Goal: Transaction & Acquisition: Purchase product/service

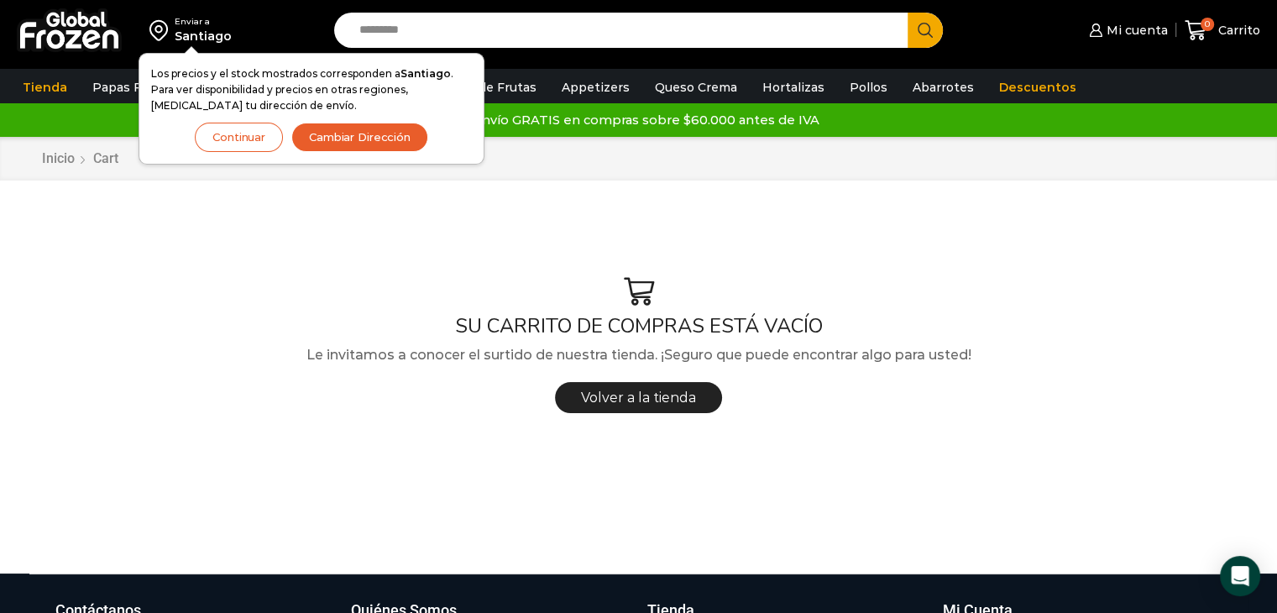
click at [545, 38] on input "Search input" at bounding box center [625, 30] width 549 height 35
type input "*******"
click at [907, 13] on button "Search" at bounding box center [924, 30] width 35 height 35
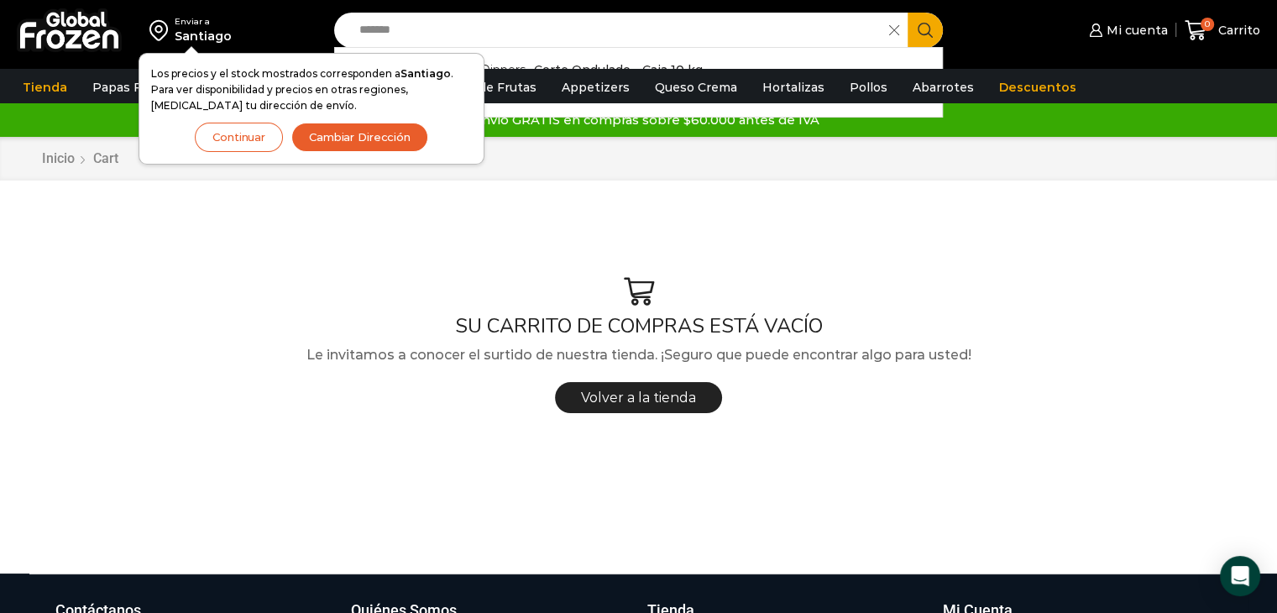
click at [275, 28] on div "Enviar a Santiago Los precios y el stock mostrados corresponden a Santiago . Pa…" at bounding box center [162, 30] width 309 height 60
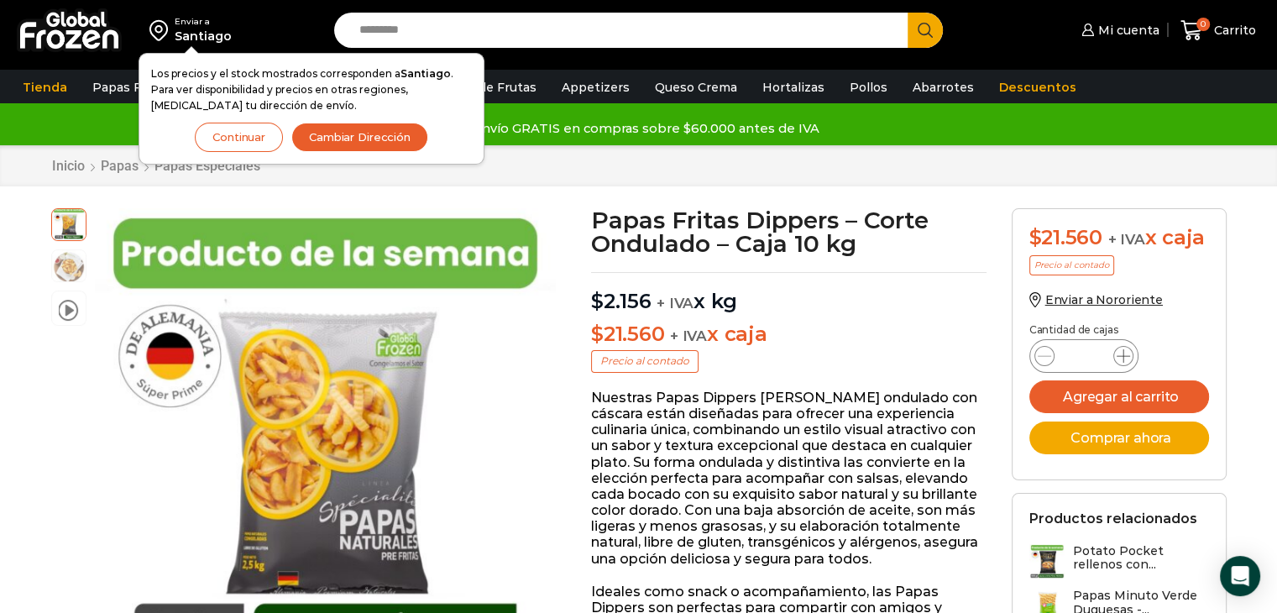
click at [1125, 353] on icon at bounding box center [1122, 355] width 13 height 13
type input "*"
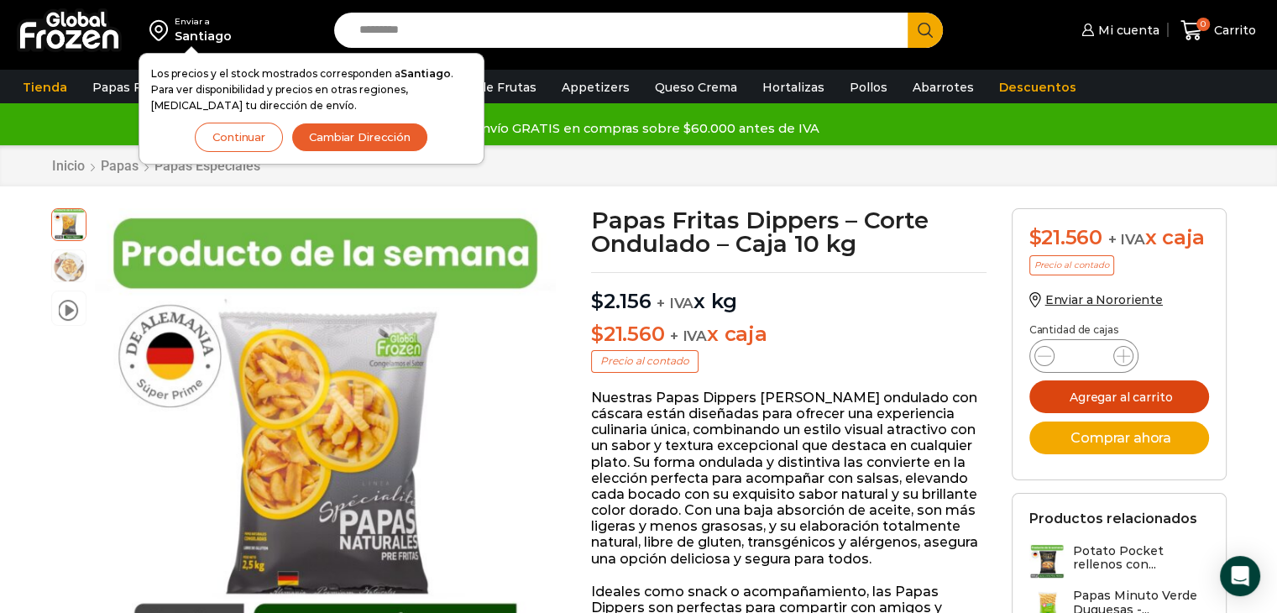
click at [1095, 387] on button "Agregar al carrito" at bounding box center [1119, 396] width 180 height 33
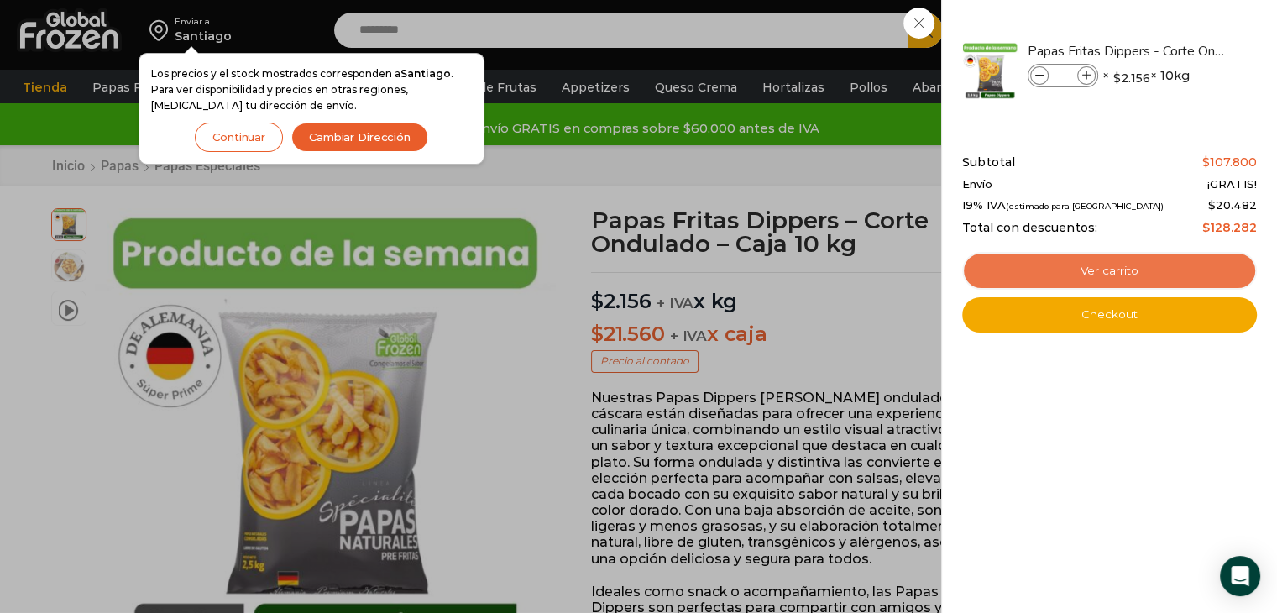
click at [1105, 263] on link "Ver carrito" at bounding box center [1109, 271] width 295 height 39
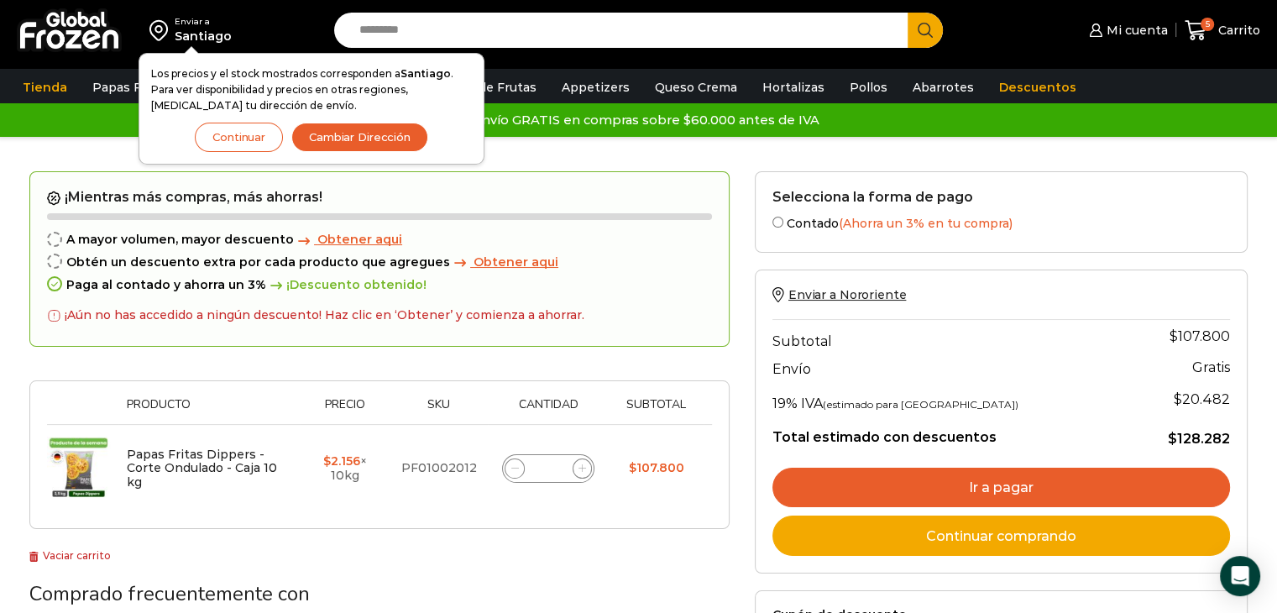
click at [416, 34] on input "Search input" at bounding box center [625, 30] width 549 height 35
type input "******"
click at [907, 13] on button "Search" at bounding box center [924, 30] width 35 height 35
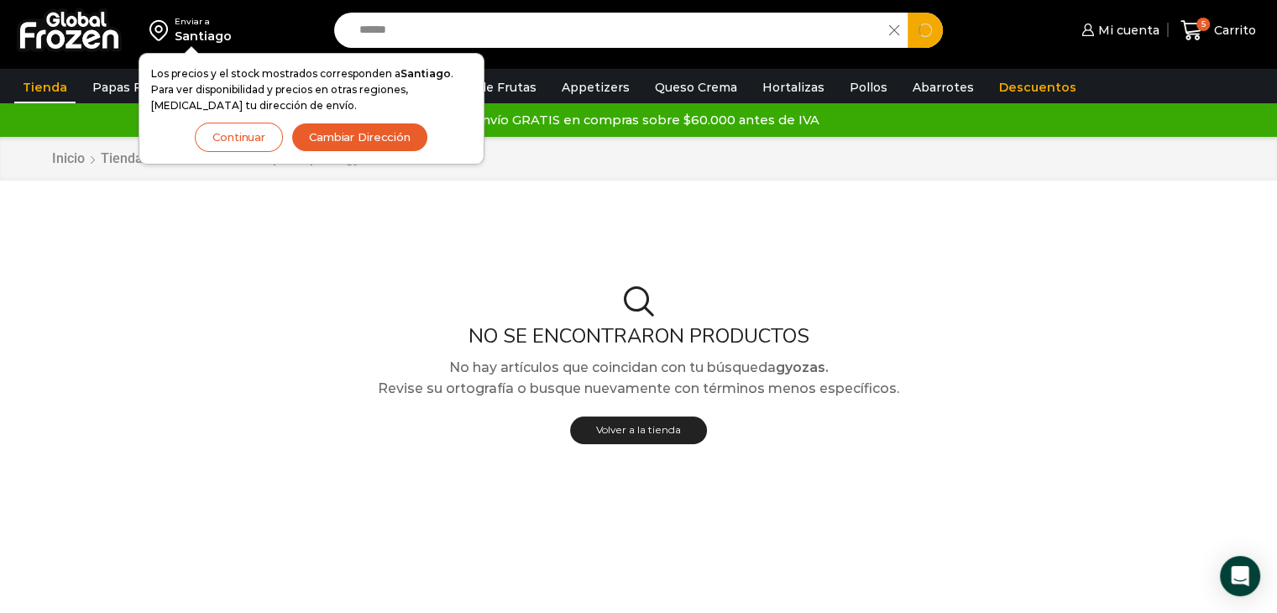
drag, startPoint x: 449, startPoint y: 21, endPoint x: 314, endPoint y: 34, distance: 135.8
click at [314, 34] on div "Enviar a [GEOGRAPHIC_DATA] Los precios y el stock mostrados corresponden a [GEO…" at bounding box center [638, 30] width 1268 height 60
click at [585, 80] on link "Appetizers" at bounding box center [595, 87] width 85 height 32
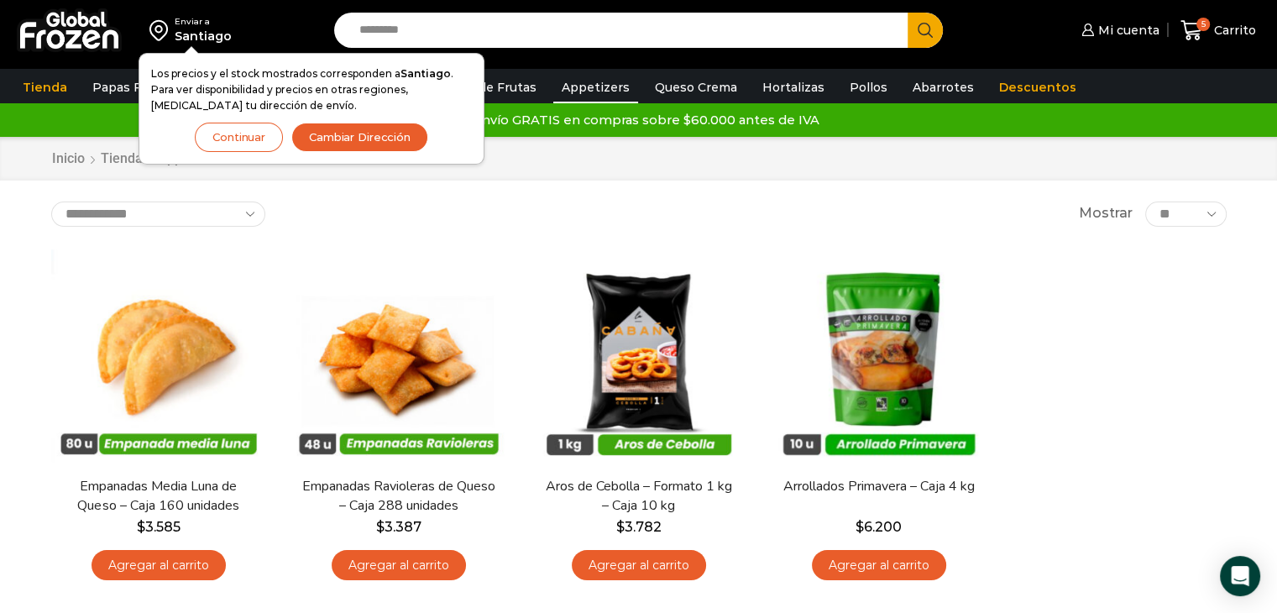
click at [233, 134] on button "Continuar" at bounding box center [239, 137] width 88 height 29
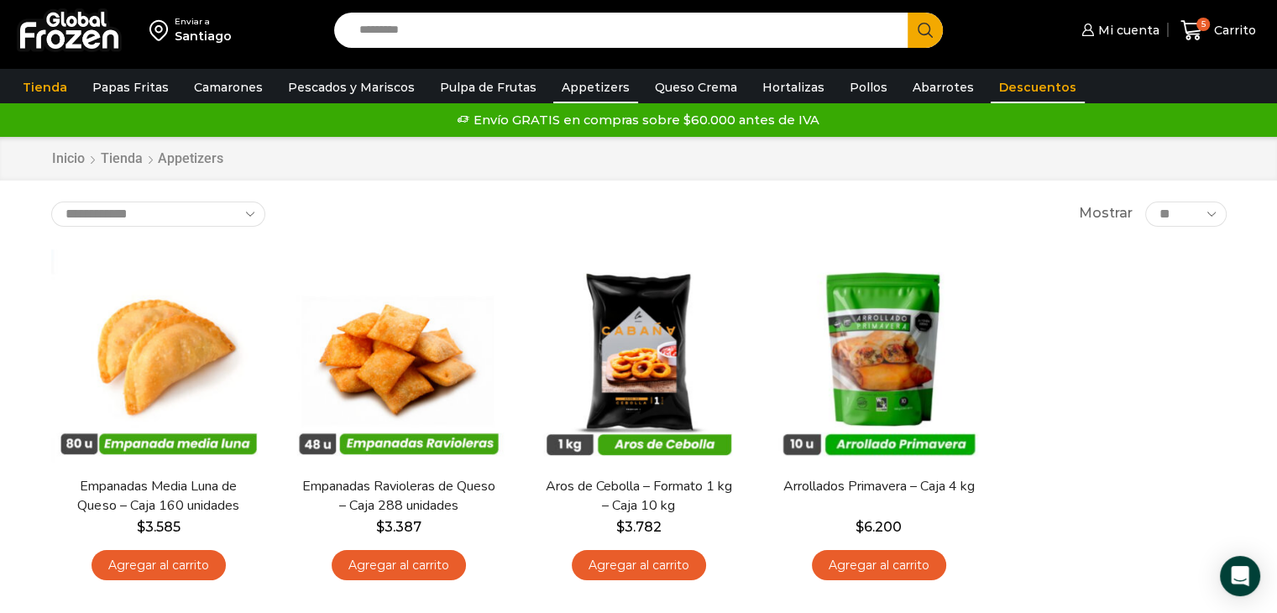
click at [998, 86] on link "Descuentos" at bounding box center [1038, 87] width 94 height 32
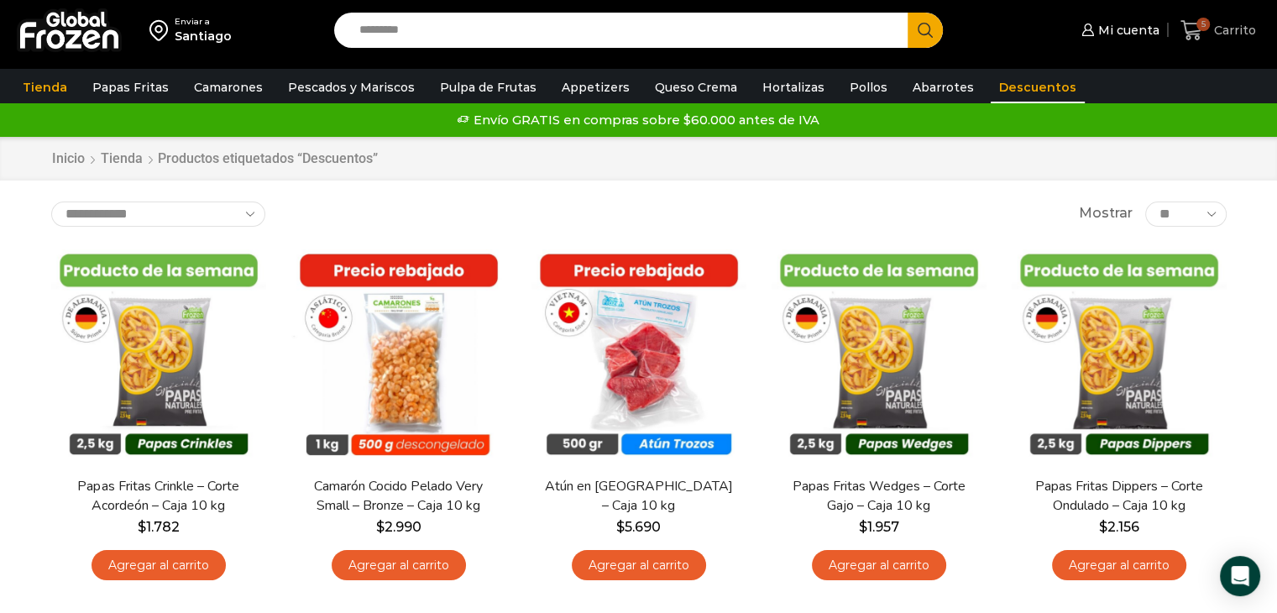
click at [1189, 35] on icon at bounding box center [1191, 30] width 22 height 20
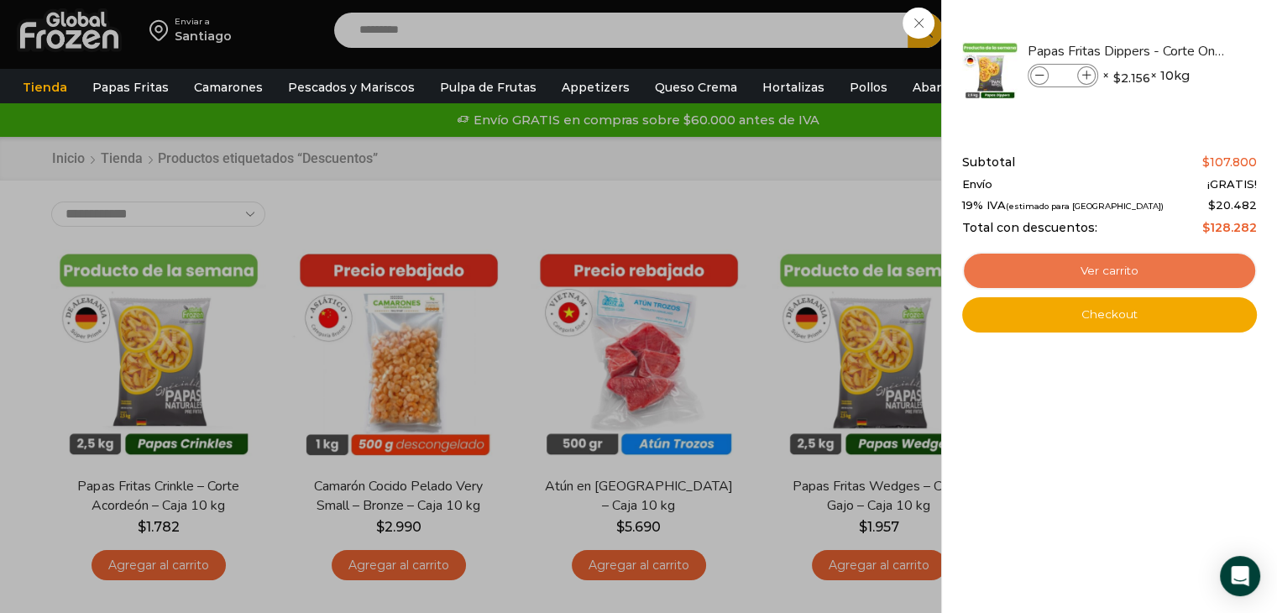
click at [1111, 280] on link "Ver carrito" at bounding box center [1109, 271] width 295 height 39
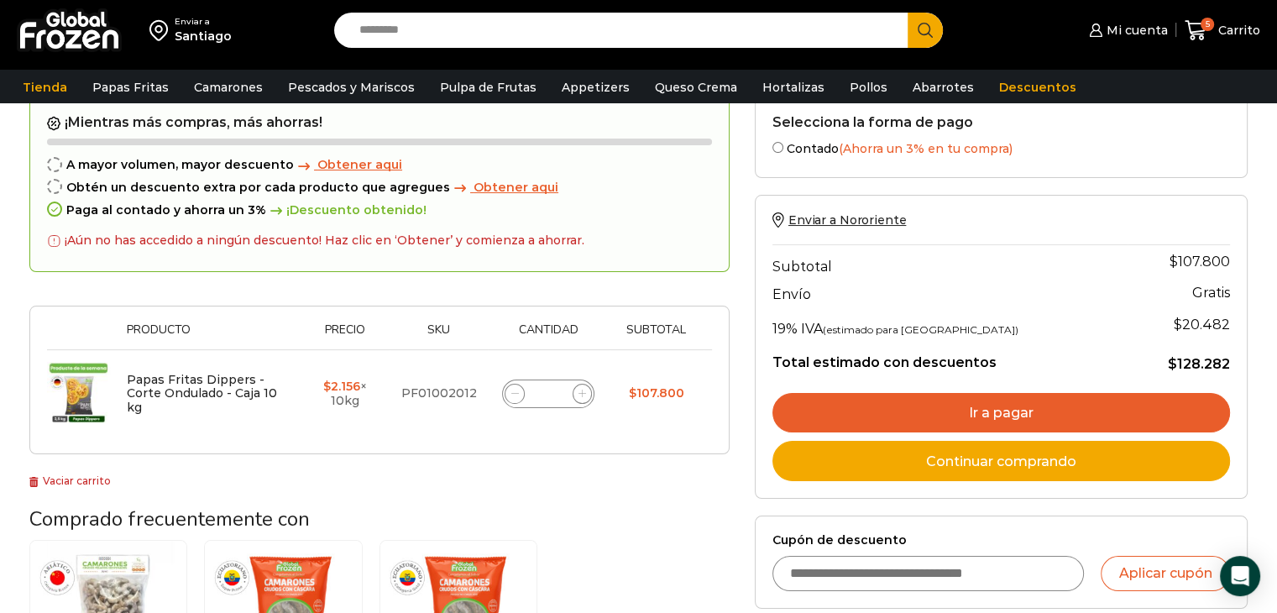
scroll to position [81, 0]
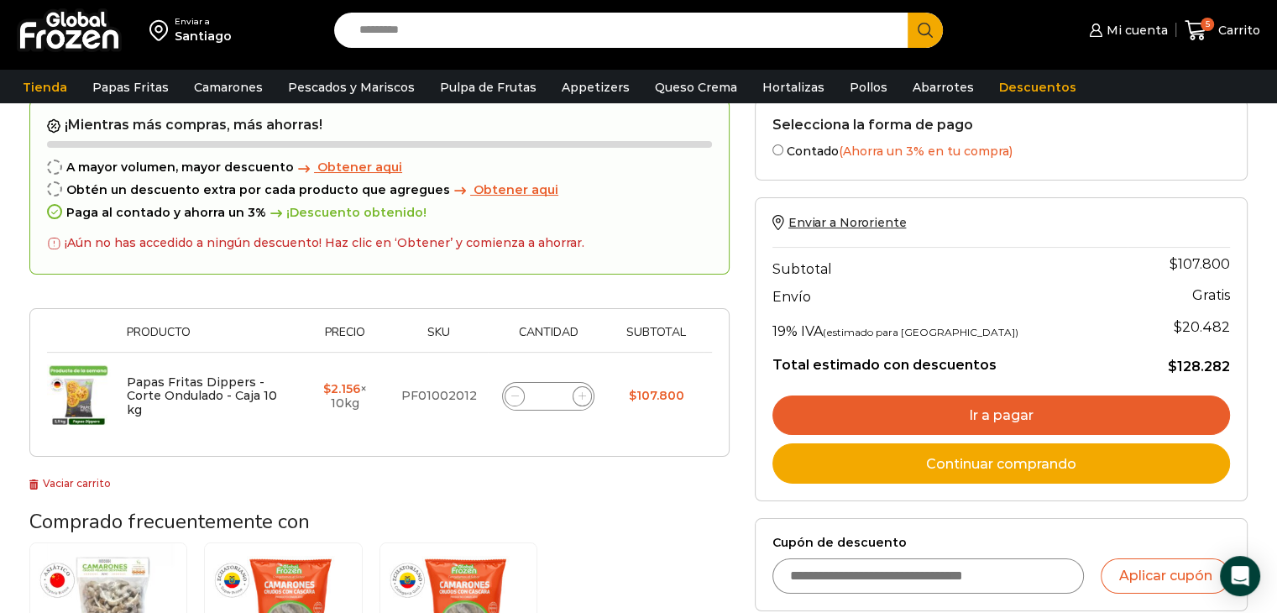
click at [983, 410] on link "Ir a pagar" at bounding box center [1001, 415] width 458 height 40
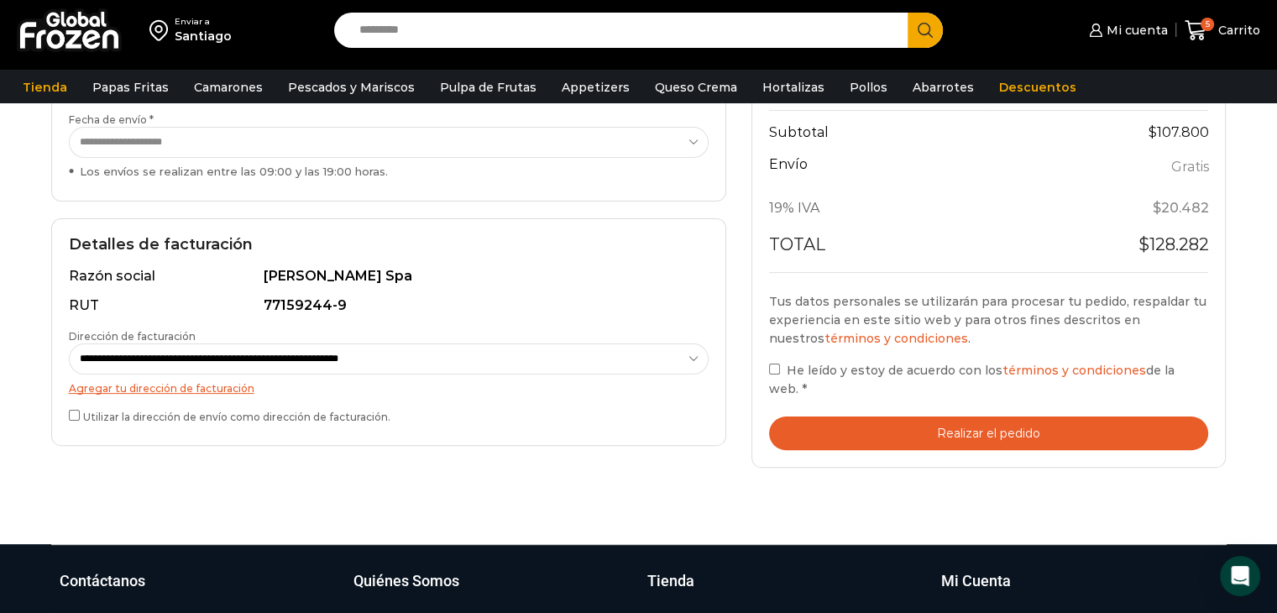
scroll to position [366, 0]
click at [982, 431] on button "Realizar el pedido" at bounding box center [989, 433] width 440 height 34
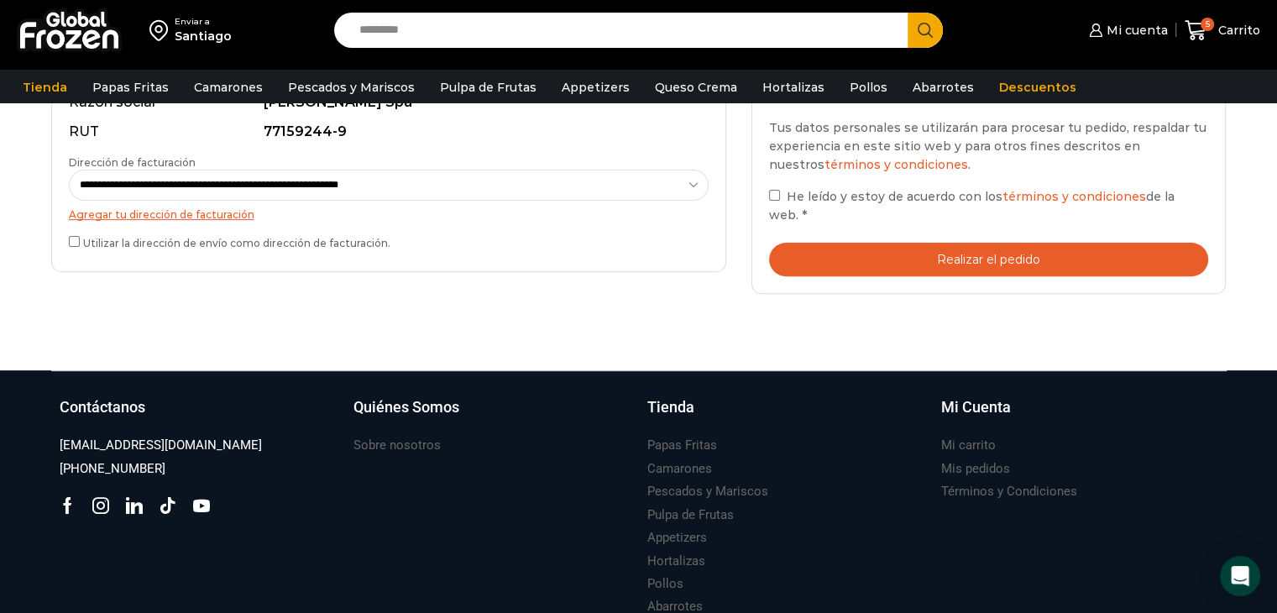
scroll to position [561, 0]
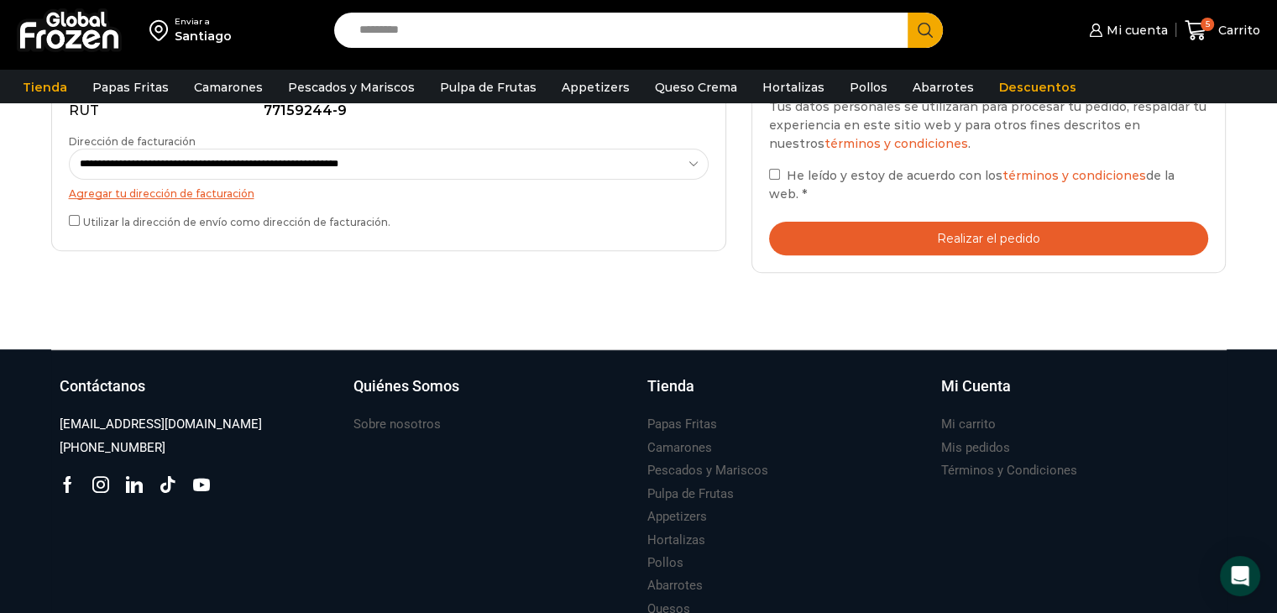
click at [939, 236] on button "Realizar el pedido" at bounding box center [989, 239] width 440 height 34
